Goal: Task Accomplishment & Management: Complete application form

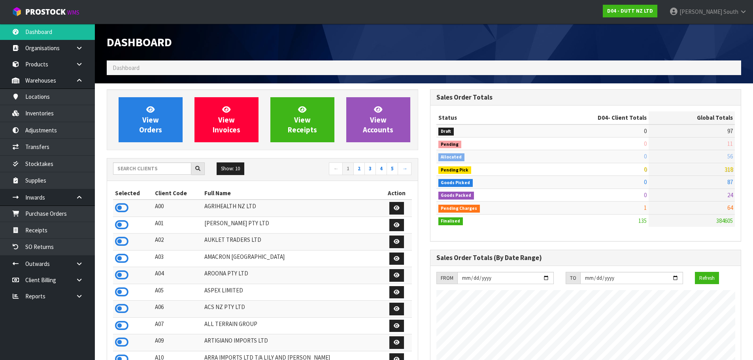
scroll to position [649, 323]
click at [164, 168] on input "text" at bounding box center [152, 168] width 78 height 12
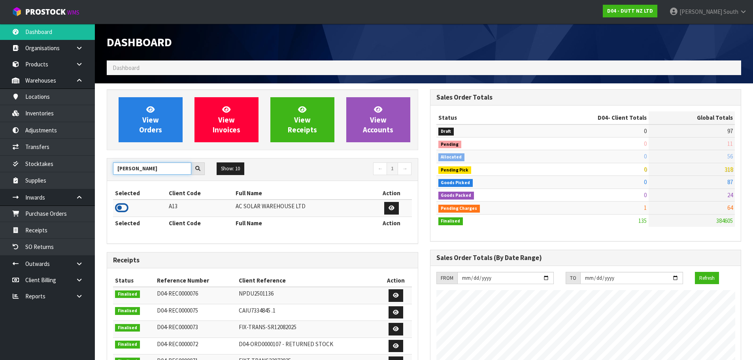
type input "[PERSON_NAME]"
click at [117, 210] on icon at bounding box center [121, 208] width 13 height 12
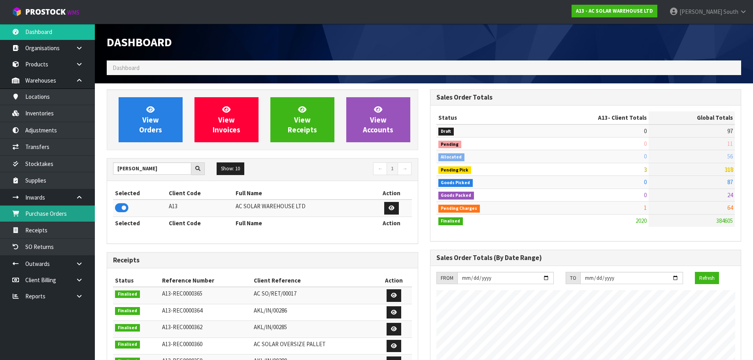
scroll to position [603, 323]
click at [58, 211] on link "Purchase Orders" at bounding box center [47, 214] width 95 height 16
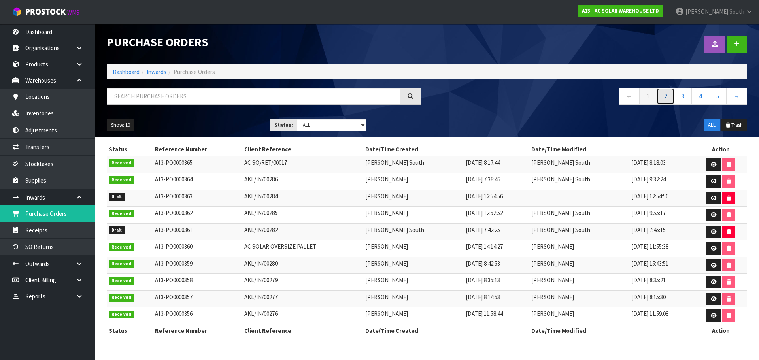
click at [659, 102] on link "2" at bounding box center [666, 96] width 18 height 17
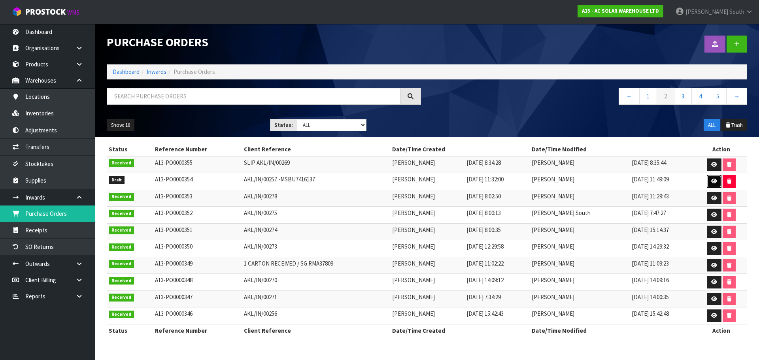
click at [711, 178] on link at bounding box center [714, 181] width 15 height 13
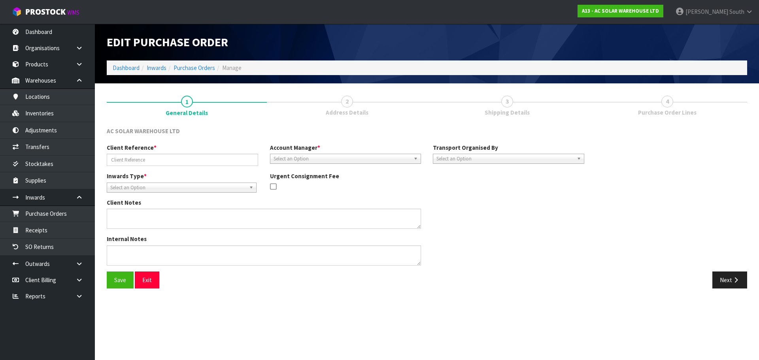
type input "AKL/IN/00257 -MSBU7416137"
type textarea "PLEASE BOOK THE CONNECTORS AS PER NUMBER OF CARTON QUANTITY. PRODUCT CODE CARTO…"
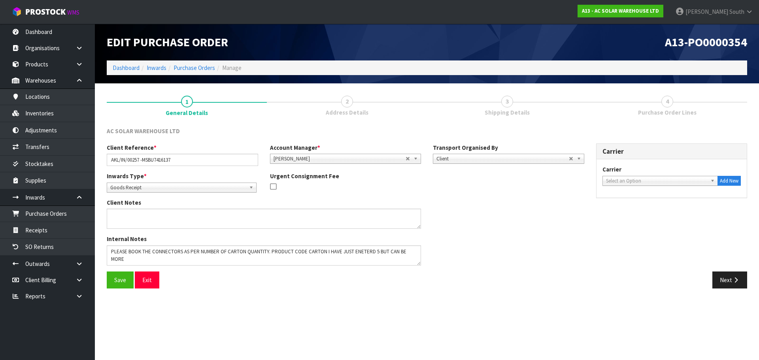
click at [315, 296] on section "1 General Details 2 Address Details 3 Shipping Details 4 Purchase Order Lines A…" at bounding box center [427, 191] width 664 height 217
click at [662, 177] on span "Select an Option" at bounding box center [657, 180] width 102 height 9
type input "sorted"
click at [643, 205] on li "SORTED LOGISTICS - SORTED LOGISTICS" at bounding box center [660, 203] width 112 height 10
click at [736, 276] on button "Next" at bounding box center [729, 280] width 35 height 17
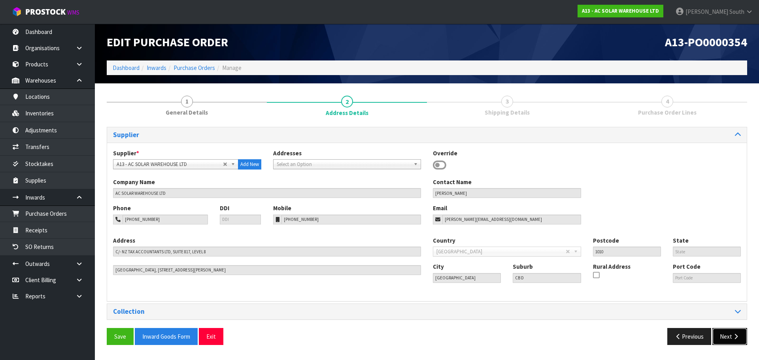
click at [721, 336] on button "Next" at bounding box center [729, 336] width 35 height 17
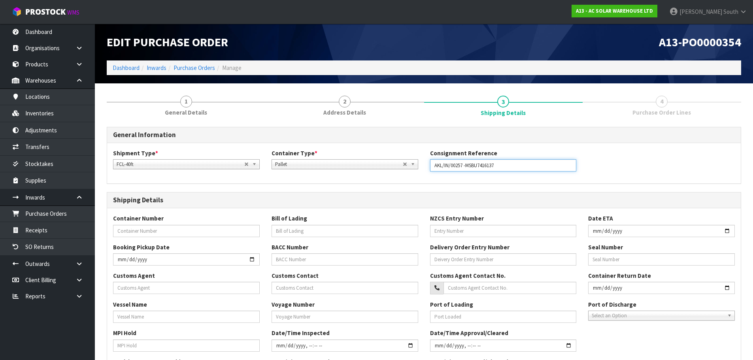
drag, startPoint x: 466, startPoint y: 165, endPoint x: 500, endPoint y: 159, distance: 34.1
click at [500, 159] on input "AKL/IN/00257 -MSBU7416137" at bounding box center [503, 165] width 147 height 12
click at [133, 223] on div "Container Number" at bounding box center [186, 225] width 159 height 23
click at [138, 230] on input "text" at bounding box center [186, 231] width 147 height 12
paste input "MSBU7416137"
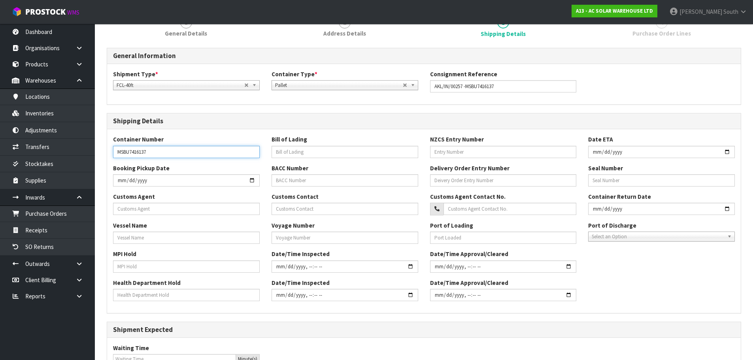
scroll to position [119, 0]
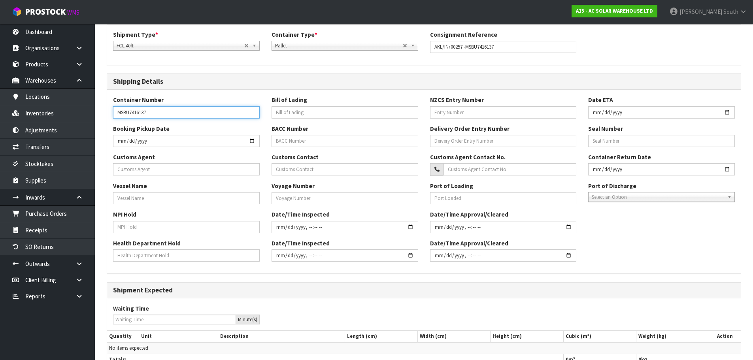
type input "MSBU7416137"
click at [238, 91] on div "Container Number MSBU7416137 Bill of Lading NZCS Entry Number Date ETA Booking …" at bounding box center [424, 182] width 634 height 184
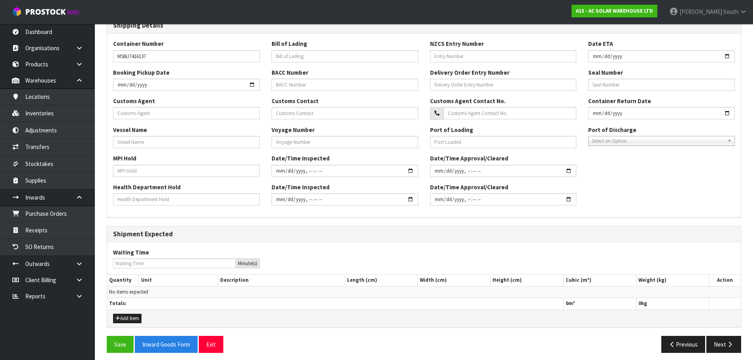
scroll to position [179, 0]
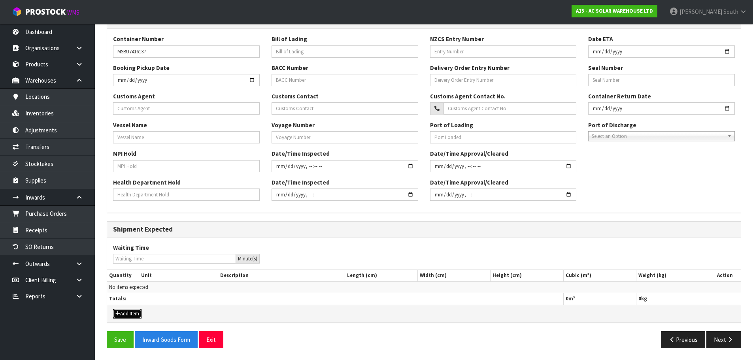
click at [131, 310] on button "Add Item" at bounding box center [127, 313] width 28 height 9
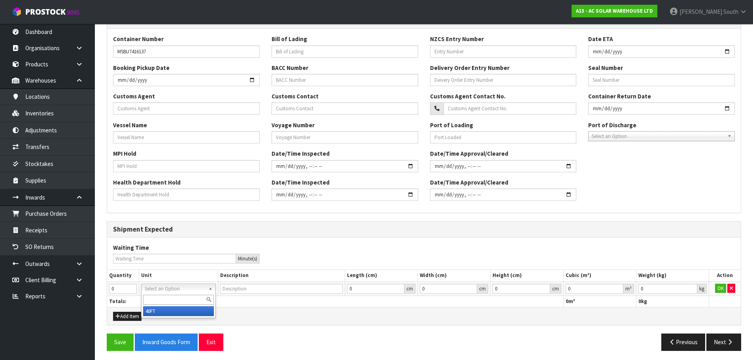
type input "40FT CONTAINER"
type input "1"
click at [131, 287] on input "1" at bounding box center [123, 289] width 28 height 10
click at [472, 303] on th "Totals:" at bounding box center [335, 301] width 456 height 11
type input "0.001"
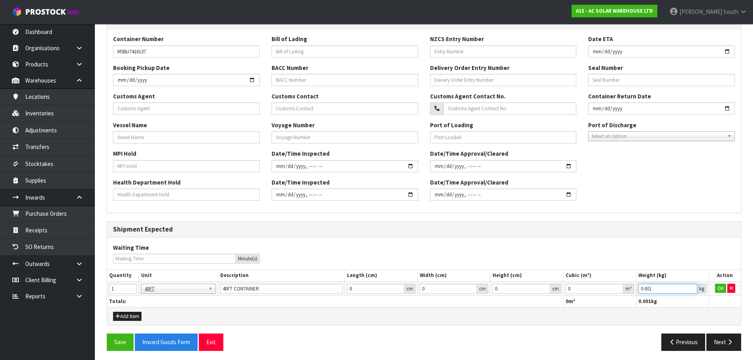
click at [693, 287] on input "0.001" at bounding box center [667, 289] width 59 height 10
type input "0.000001"
click at [617, 287] on input "0.000001" at bounding box center [595, 289] width 58 height 10
click at [716, 289] on button "OK" at bounding box center [720, 288] width 11 height 9
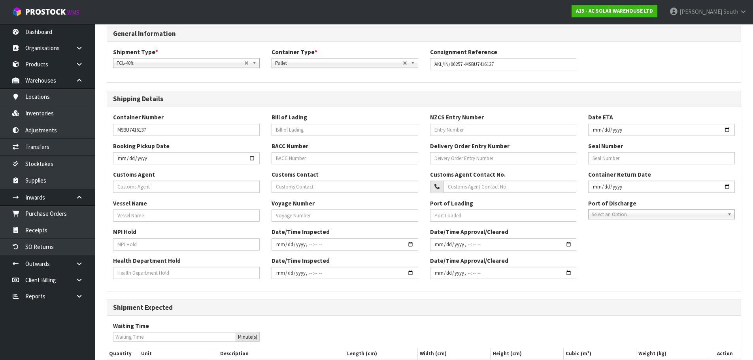
scroll to position [100, 0]
click at [143, 183] on input "text" at bounding box center [186, 187] width 147 height 12
type input "SORTED LOGISTICS LIMITED"
click at [175, 219] on input "text" at bounding box center [186, 216] width 147 height 12
type input "MSC [PERSON_NAME] III"
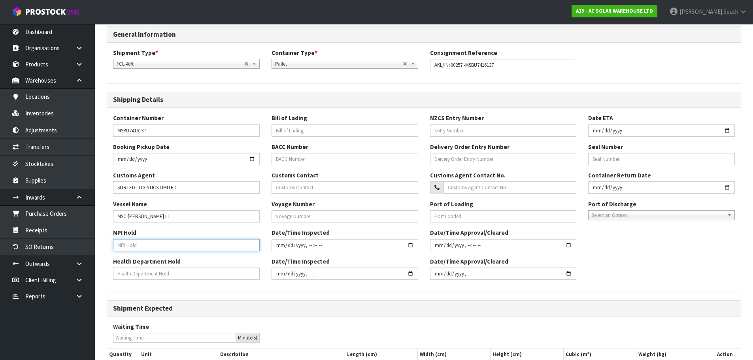
click at [145, 240] on input "text" at bounding box center [186, 245] width 147 height 12
click at [310, 130] on input "text" at bounding box center [345, 131] width 147 height 12
type input "MASTER BILL MEDUOT900638"
click at [316, 155] on input "text" at bounding box center [345, 159] width 147 height 12
type input "69125024"
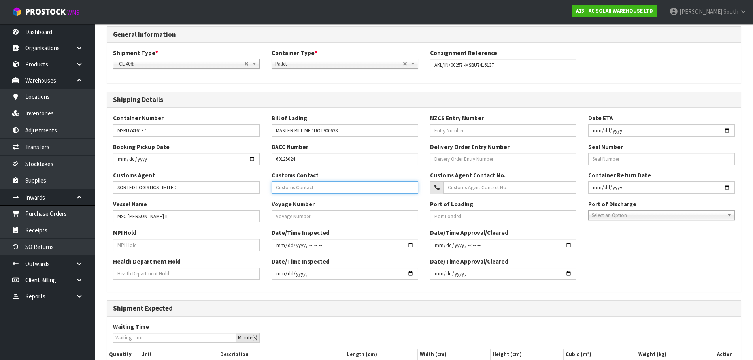
click at [349, 187] on input "text" at bounding box center [345, 187] width 147 height 12
click at [312, 215] on input "text" at bounding box center [345, 216] width 147 height 12
type input "535"
click at [514, 128] on input "text" at bounding box center [503, 131] width 147 height 12
click at [498, 157] on input "text" at bounding box center [503, 159] width 147 height 12
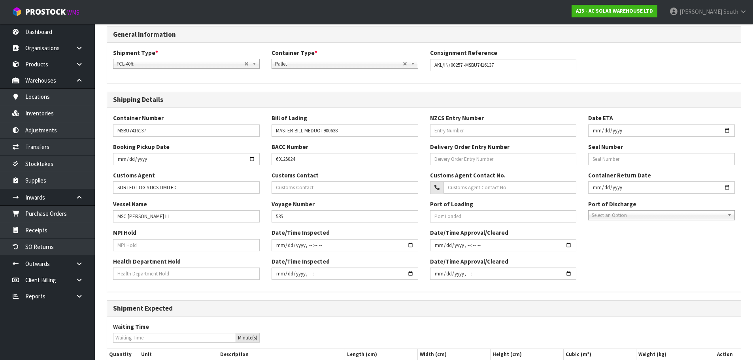
click at [485, 208] on div "Port of Loading" at bounding box center [503, 211] width 159 height 23
click at [482, 213] on input "text" at bounding box center [503, 216] width 147 height 12
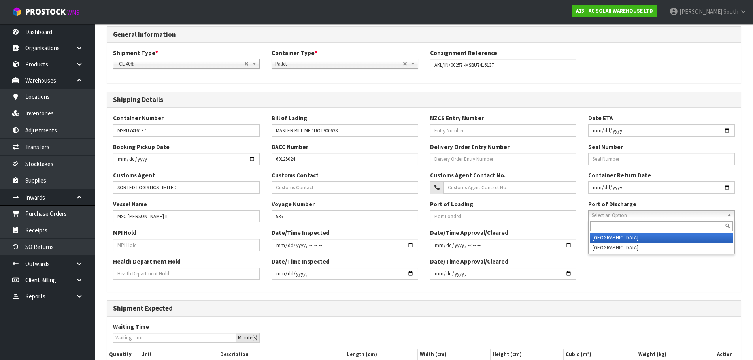
click at [623, 211] on span "Select an Option" at bounding box center [658, 215] width 132 height 9
click at [614, 234] on li "[GEOGRAPHIC_DATA]" at bounding box center [661, 238] width 143 height 10
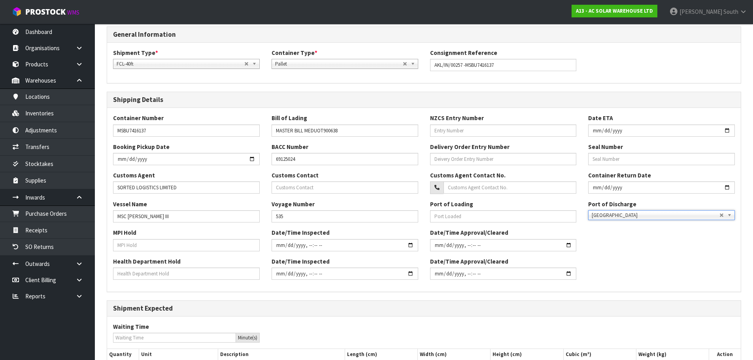
click at [610, 248] on div "MPI Hold Date/Time Inspected Date/Time Approval/Cleared" at bounding box center [424, 242] width 634 height 28
click at [627, 162] on input "text" at bounding box center [661, 159] width 147 height 12
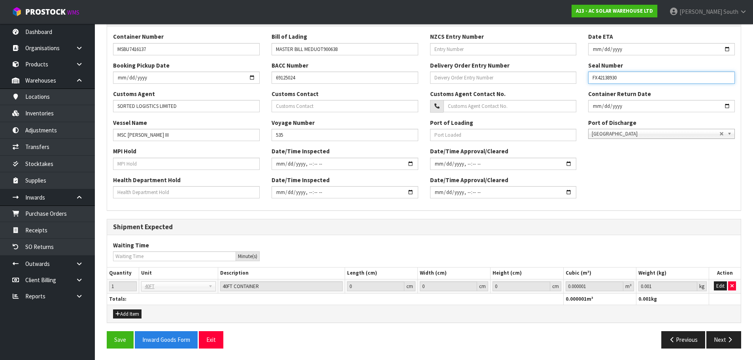
scroll to position [182, 0]
type input "FX42138930"
click at [123, 334] on button "Save" at bounding box center [120, 339] width 27 height 17
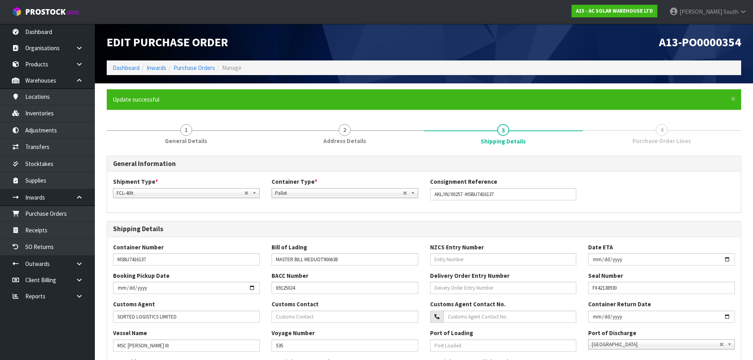
scroll to position [198, 0]
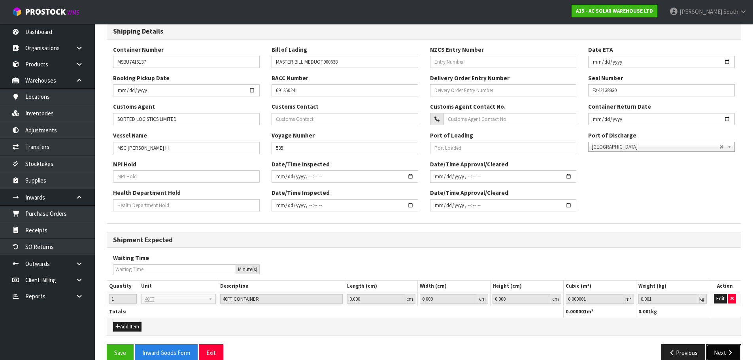
click at [720, 347] on button "Next" at bounding box center [723, 352] width 35 height 17
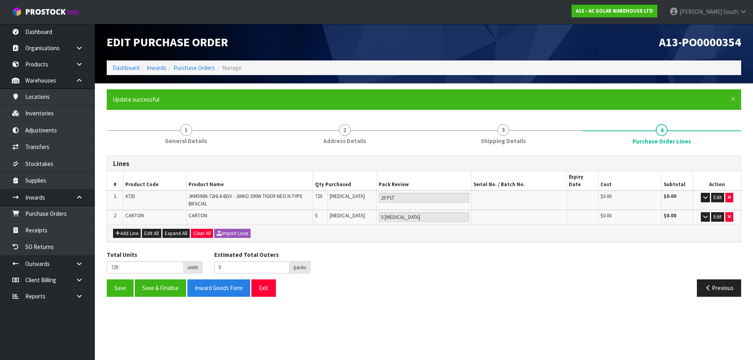
scroll to position [0, 0]
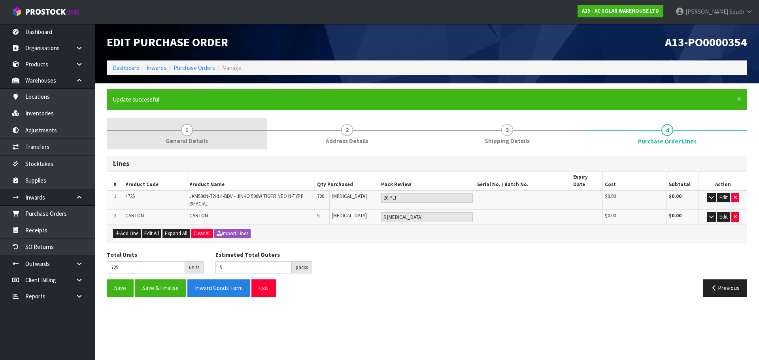
click at [204, 142] on span "General Details" at bounding box center [187, 141] width 42 height 8
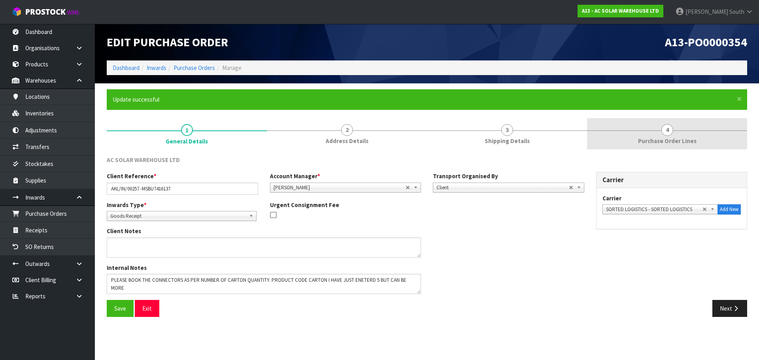
click at [623, 131] on link "4 Purchase Order Lines" at bounding box center [667, 133] width 160 height 31
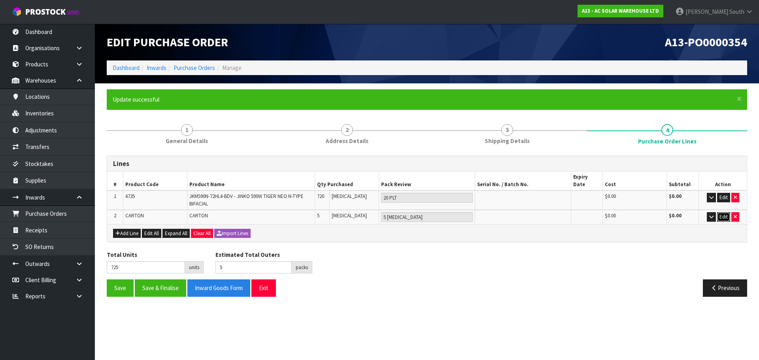
click at [723, 212] on button "Edit" at bounding box center [723, 216] width 13 height 9
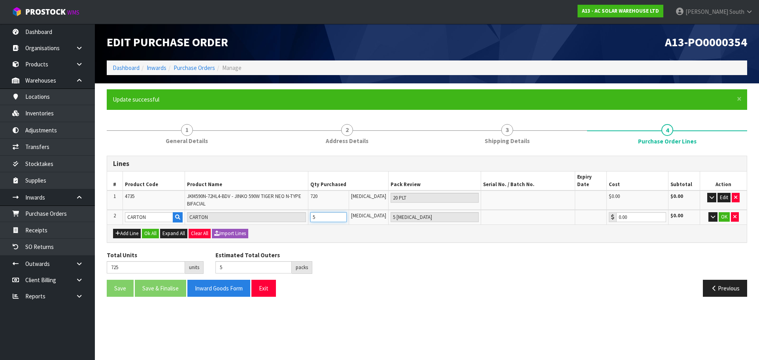
type input "724"
type input "4"
type input "4 [MEDICAL_DATA]"
type input "4"
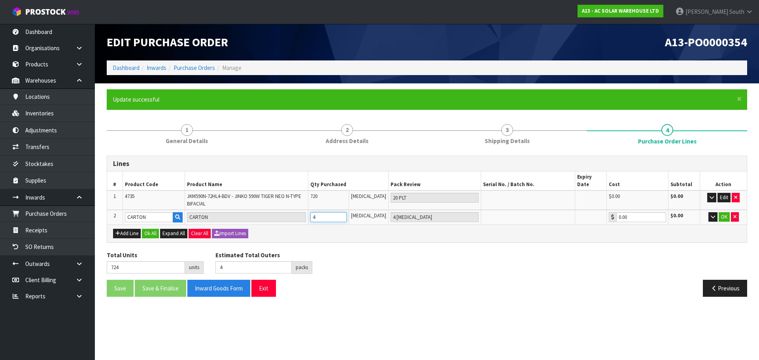
click at [347, 212] on input "4" at bounding box center [328, 217] width 36 height 10
type input "723"
type input "3"
type input "3 [MEDICAL_DATA]"
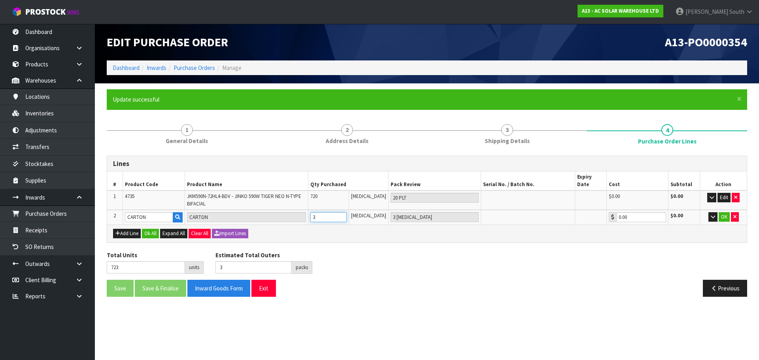
type input "3"
click at [347, 212] on input "3" at bounding box center [328, 217] width 36 height 10
type input "722"
type input "2"
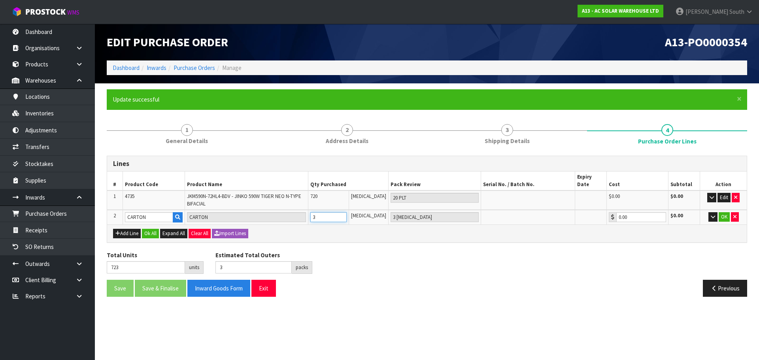
type input "2 [MEDICAL_DATA]"
type input "2"
click at [347, 212] on input "2" at bounding box center [328, 217] width 36 height 10
click at [368, 251] on div "Total Units 722 units Estimated Total Outers 2 packs Estimated Total Pallets 0 …" at bounding box center [427, 265] width 652 height 29
click at [725, 212] on button "OK" at bounding box center [724, 216] width 11 height 9
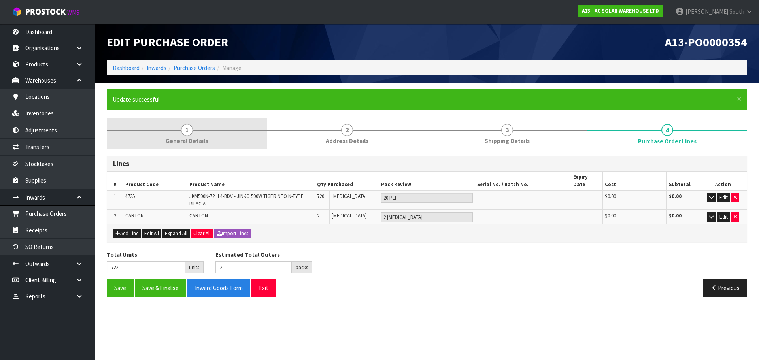
drag, startPoint x: 194, startPoint y: 147, endPoint x: 194, endPoint y: 141, distance: 6.3
click at [194, 143] on link "1 General Details" at bounding box center [187, 133] width 160 height 31
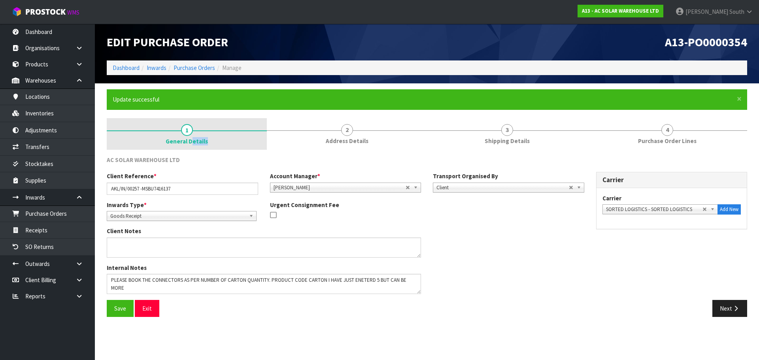
click at [194, 141] on span "General Details" at bounding box center [187, 141] width 42 height 8
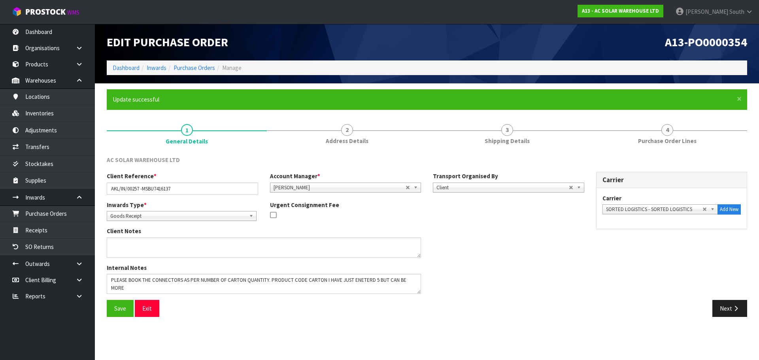
click at [234, 317] on div "Save Exit" at bounding box center [264, 308] width 326 height 17
click at [605, 268] on div "Client Reference * AKL/IN/00257 -MSBU7416137 Account Manager * [PERSON_NAME] [P…" at bounding box center [427, 236] width 652 height 128
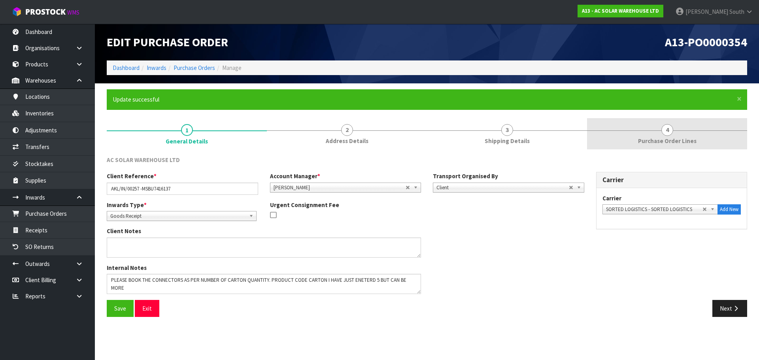
click at [642, 135] on link "4 Purchase Order Lines" at bounding box center [667, 133] width 160 height 31
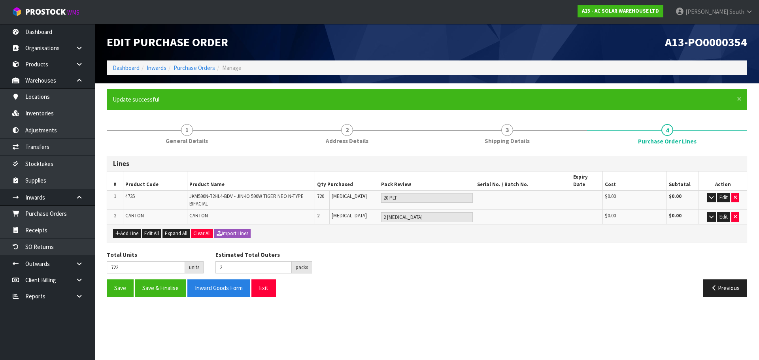
click at [417, 261] on div "Total Units 722 units Estimated Total Outers 2 packs Estimated Total Pallets 0 …" at bounding box center [427, 265] width 652 height 29
click at [407, 251] on div "Total Units 722 units Estimated Total Outers 2 packs Estimated Total Pallets 0 …" at bounding box center [427, 265] width 652 height 29
click at [489, 322] on section "Edit Purchase Order A13-PO0000354 Dashboard Inwards Purchase Orders Manage × Cl…" at bounding box center [379, 180] width 759 height 360
click at [118, 285] on button "Save" at bounding box center [120, 287] width 27 height 17
click at [450, 270] on div "Total Units 722 units Estimated Total Outers 2 packs Estimated Total Pallets 0 …" at bounding box center [427, 265] width 652 height 29
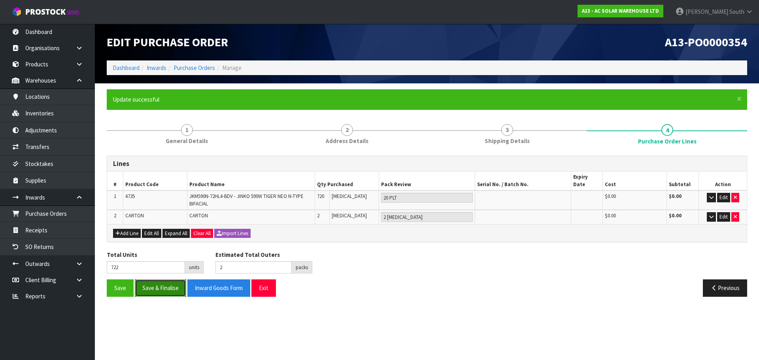
click at [161, 283] on button "Save & Finalise" at bounding box center [160, 287] width 51 height 17
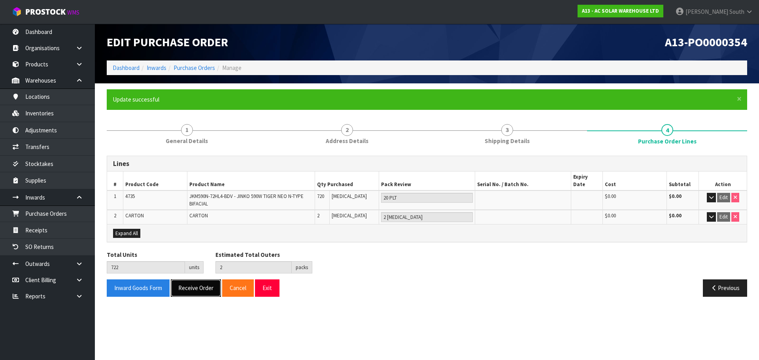
click at [193, 285] on button "Receive Order" at bounding box center [196, 287] width 50 height 17
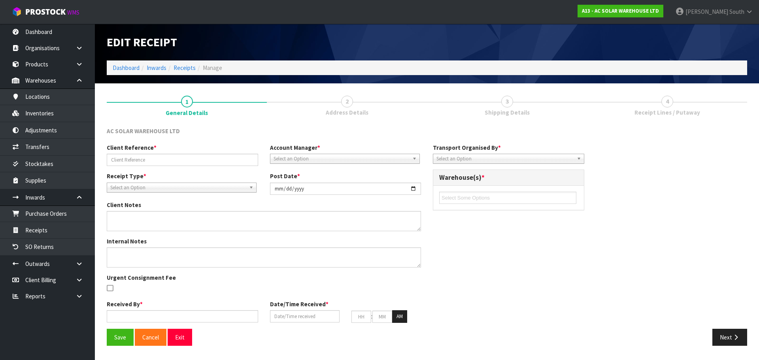
type input "AKL/IN/00257 -MSBU7416137"
type input "[DATE]"
type textarea "PLEASE BOOK THE CONNECTORS AS PER NUMBER OF CARTON QUANTITY. PRODUCT CODE CARTO…"
type input "[PERSON_NAME] South"
type input "[DATE]"
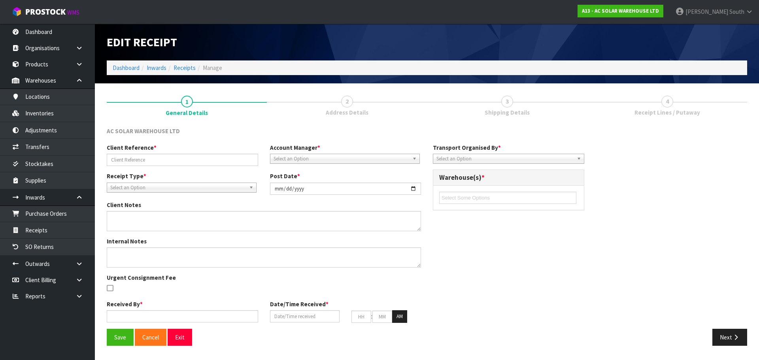
type input "08"
type input "10"
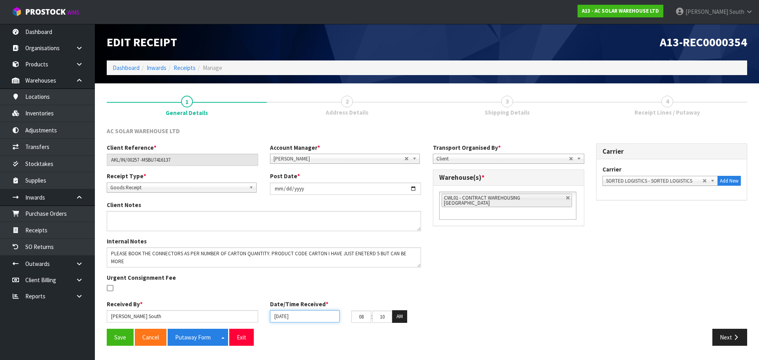
click at [296, 311] on input "[DATE]" at bounding box center [305, 316] width 70 height 12
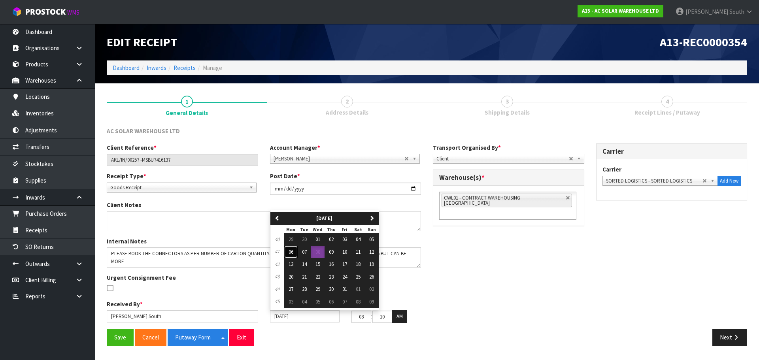
click at [290, 253] on span "06" at bounding box center [291, 252] width 5 height 7
type input "[DATE]"
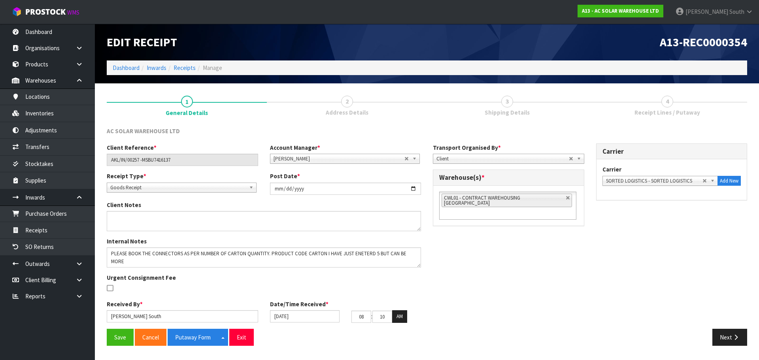
click at [446, 296] on div "Client Reference * AKL/IN/00257 -MSBU7416137 Account Manager * [PERSON_NAME] [P…" at bounding box center [427, 235] width 652 height 185
type input "07"
type input "55"
drag, startPoint x: 386, startPoint y: 317, endPoint x: 372, endPoint y: 317, distance: 14.2
click at [372, 317] on tr "07 : 55 : 32 AM" at bounding box center [379, 316] width 56 height 13
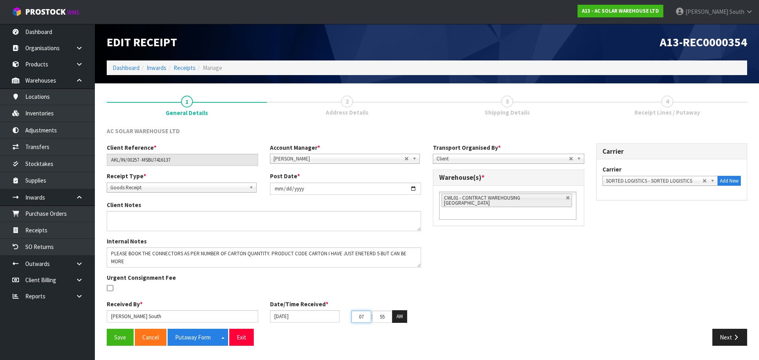
drag, startPoint x: 369, startPoint y: 316, endPoint x: 348, endPoint y: 317, distance: 20.6
click at [348, 317] on div "07 : 55 : 32 AM" at bounding box center [385, 316] width 81 height 13
type input "02"
drag, startPoint x: 375, startPoint y: 317, endPoint x: 411, endPoint y: 313, distance: 36.7
click at [411, 313] on div "02 : 55 : 32 AM" at bounding box center [386, 316] width 70 height 13
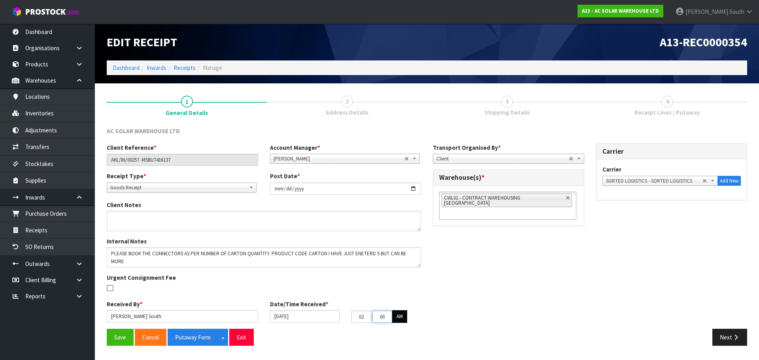
type input "00"
click at [405, 315] on button "AM" at bounding box center [399, 316] width 15 height 13
click at [453, 311] on div "Client Reference * AKL/IN/00257 -MSBU7416137 Account Manager * [PERSON_NAME] [P…" at bounding box center [427, 235] width 652 height 185
click at [565, 291] on div "Client Reference * AKL/IN/00257 -MSBU7416137 Account Manager * [PERSON_NAME] [P…" at bounding box center [427, 235] width 652 height 185
click at [566, 199] on link at bounding box center [568, 198] width 5 height 5
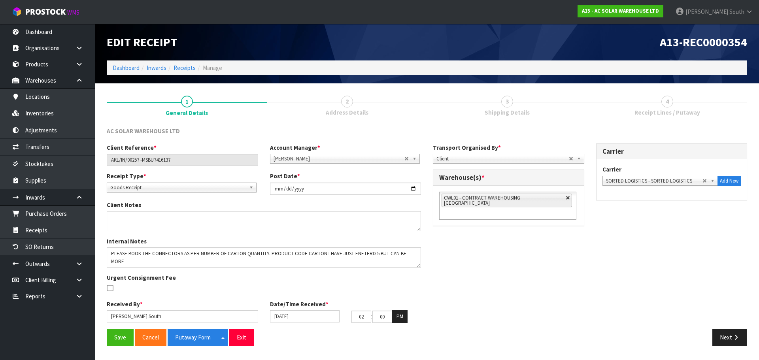
type input "Select Some Options"
click at [557, 199] on ul at bounding box center [507, 198] width 137 height 12
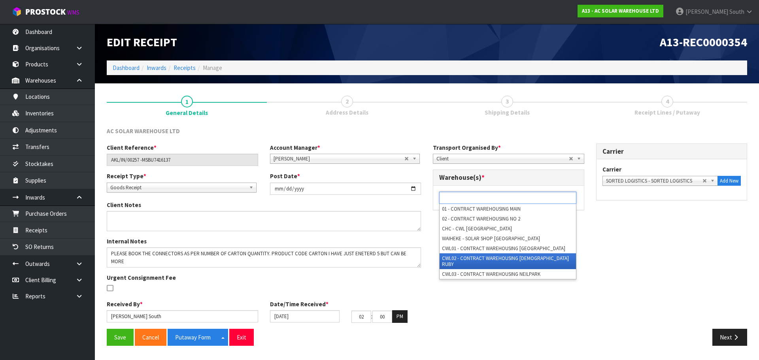
click at [517, 256] on li "CWL02 - CONTRACT WAREHOUSING [DEMOGRAPHIC_DATA] RUBY" at bounding box center [508, 261] width 136 height 16
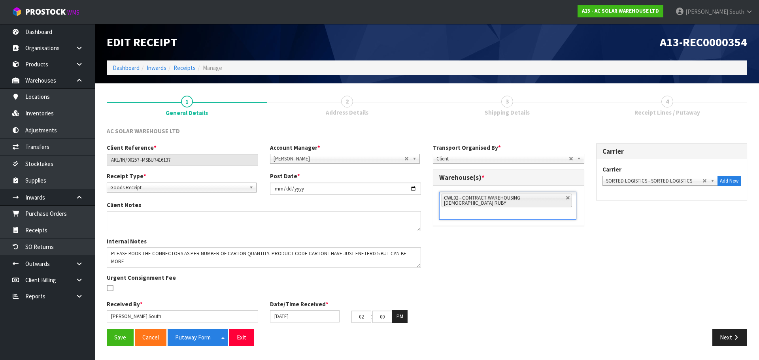
click at [553, 259] on div "Client Reference * AKL/IN/00257 -MSBU7416137 Account Manager * [PERSON_NAME] [P…" at bounding box center [427, 235] width 652 height 185
click at [120, 337] on button "Save" at bounding box center [120, 337] width 27 height 17
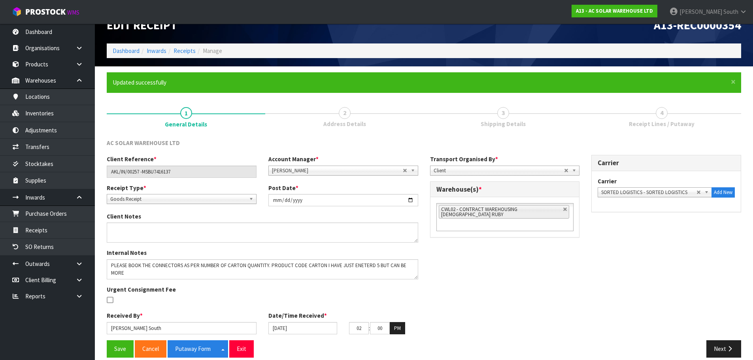
scroll to position [26, 0]
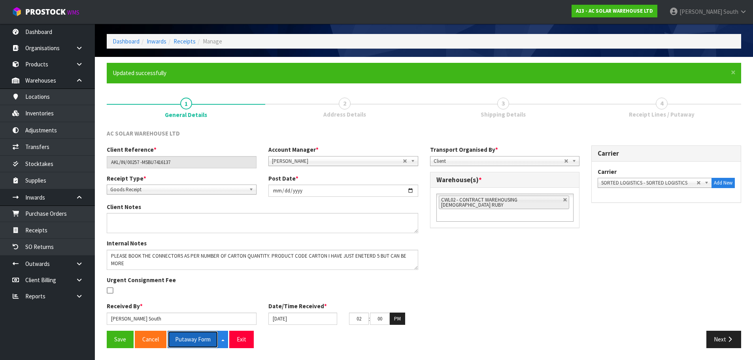
click at [201, 343] on button "Putaway Form" at bounding box center [193, 339] width 51 height 17
